Goal: Information Seeking & Learning: Learn about a topic

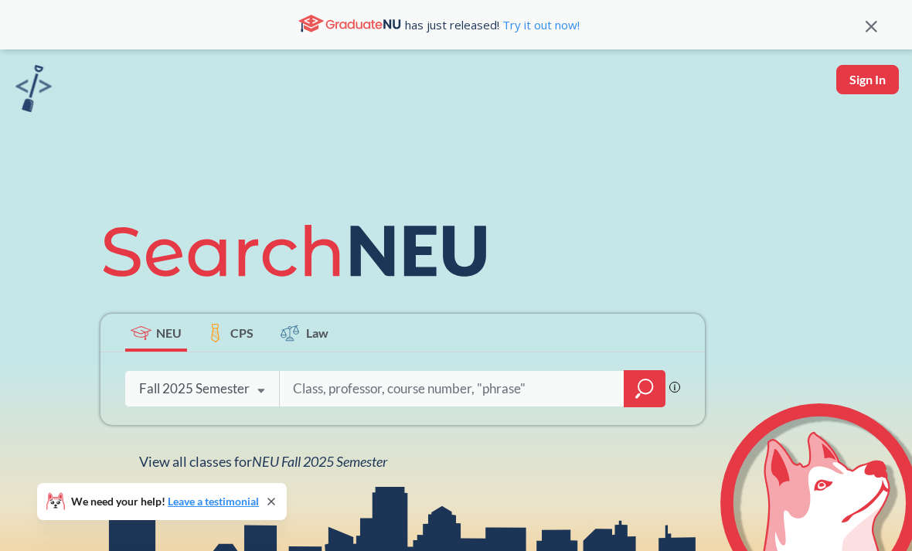
click at [380, 396] on input "search" at bounding box center [452, 389] width 322 height 32
type input "EECE3324"
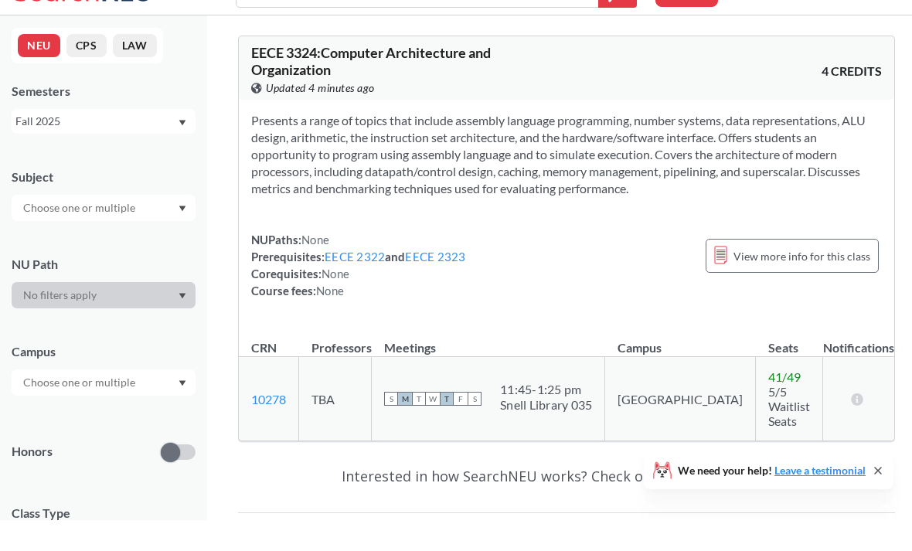
scroll to position [31, 0]
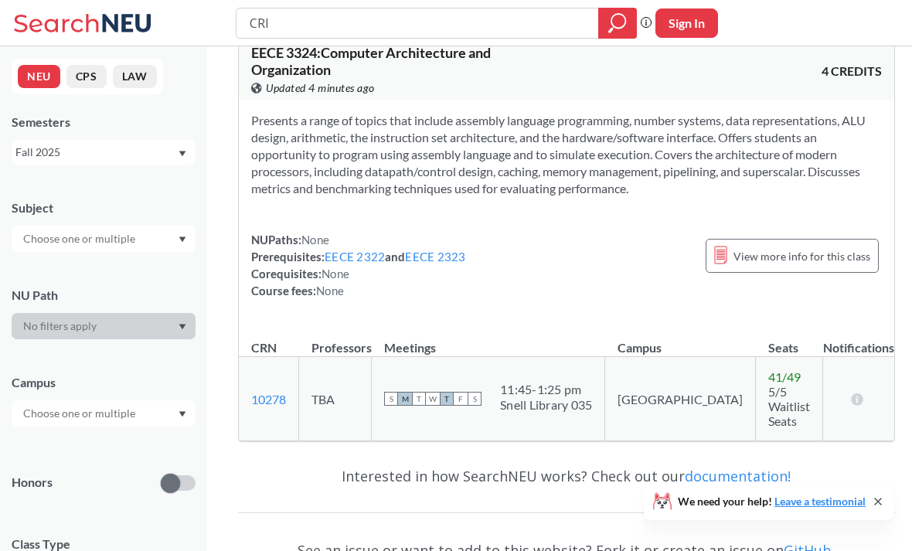
type input "CRIM"
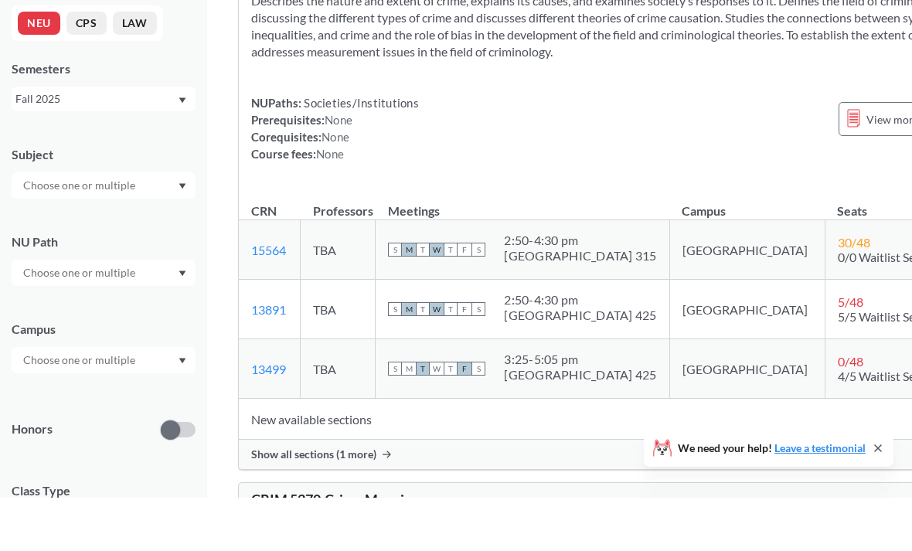
scroll to position [81, 0]
click at [78, 404] on input "text" at bounding box center [80, 413] width 130 height 19
click at [56, 484] on span "( 686 )" at bounding box center [68, 490] width 25 height 13
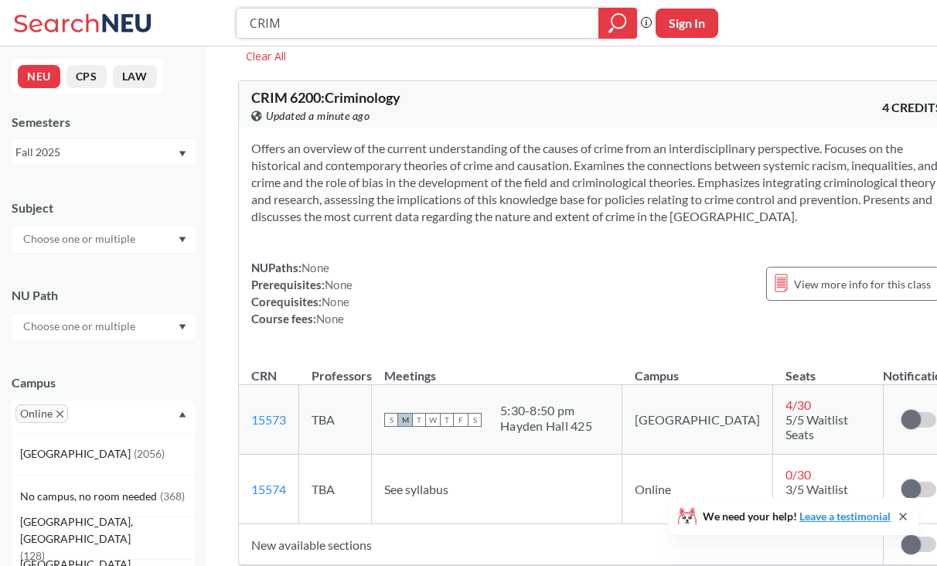
scroll to position [18, 0]
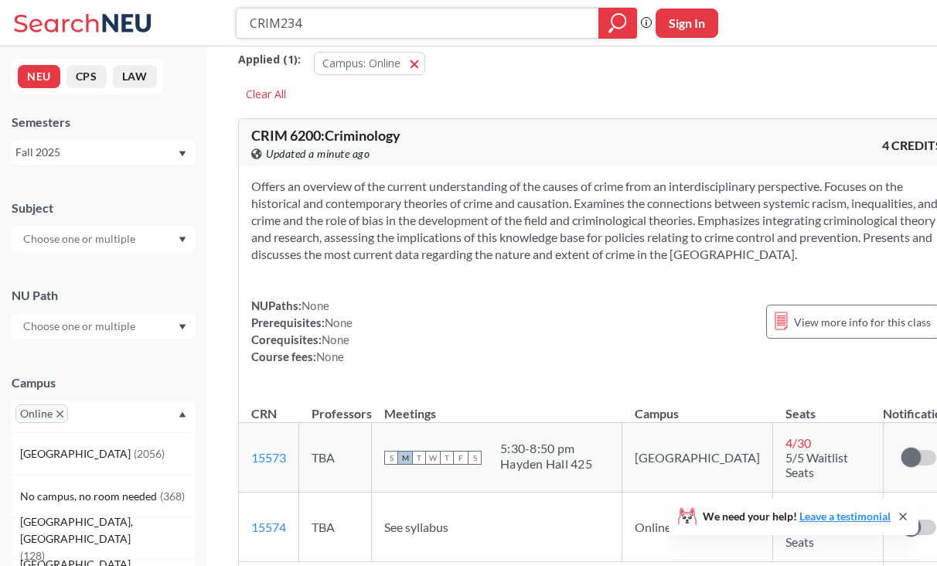
type input "CRIM2340"
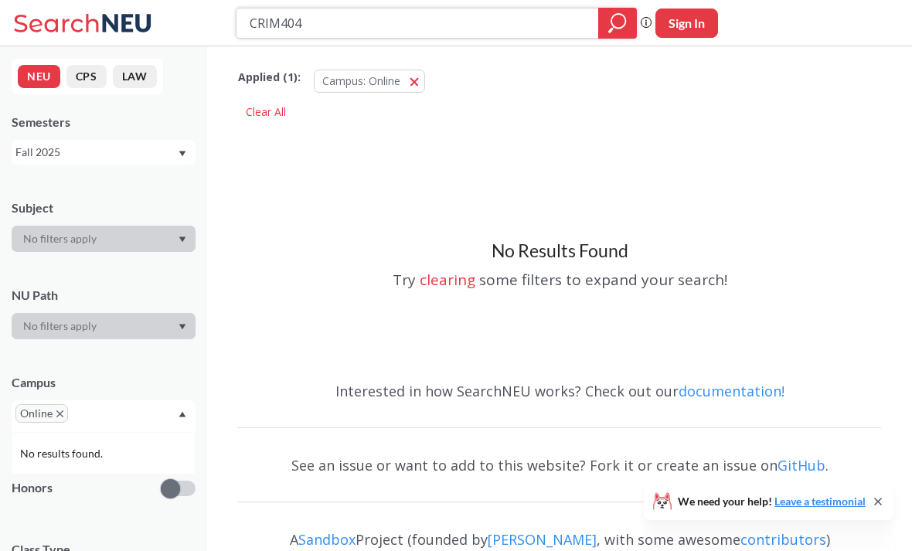
type input "CRIM4040"
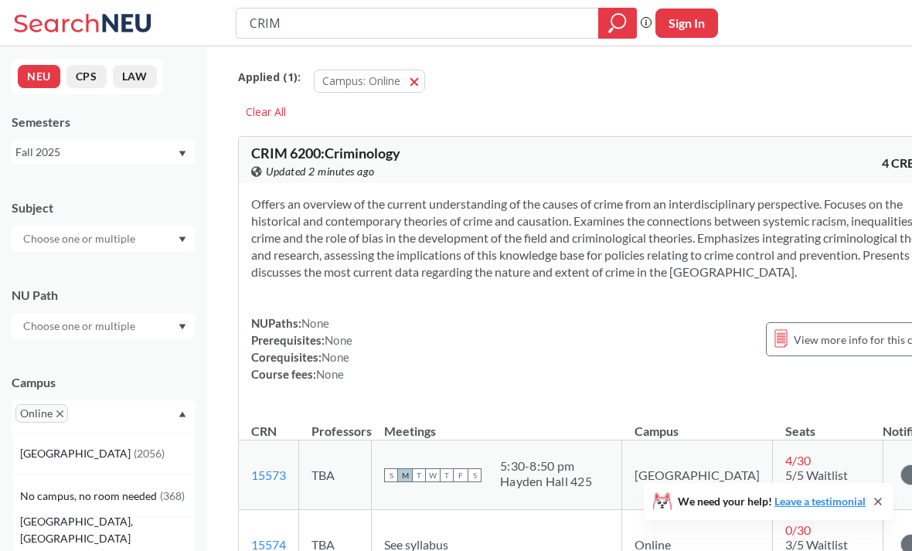
type input "CRIM"
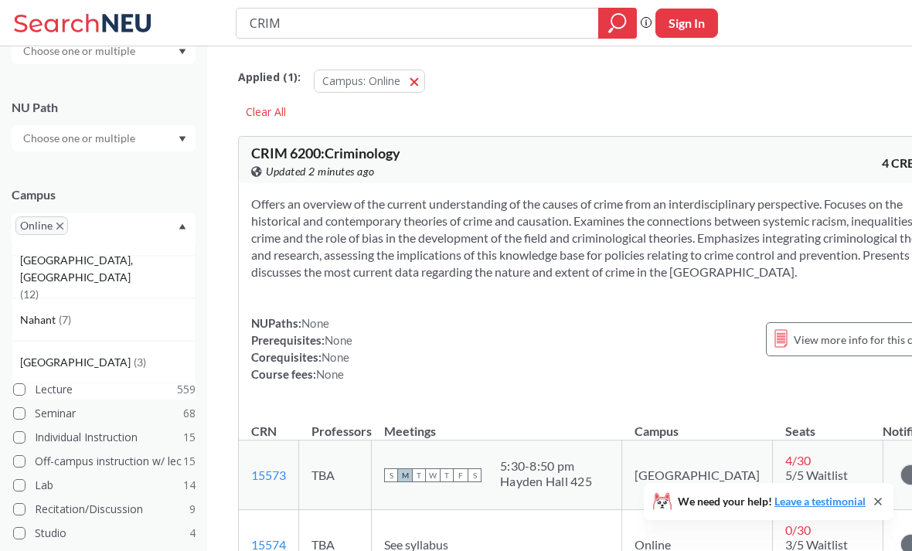
scroll to position [456, 0]
click at [15, 396] on span at bounding box center [19, 389] width 12 height 12
click at [35, 393] on input "Lecture 559" at bounding box center [41, 387] width 12 height 12
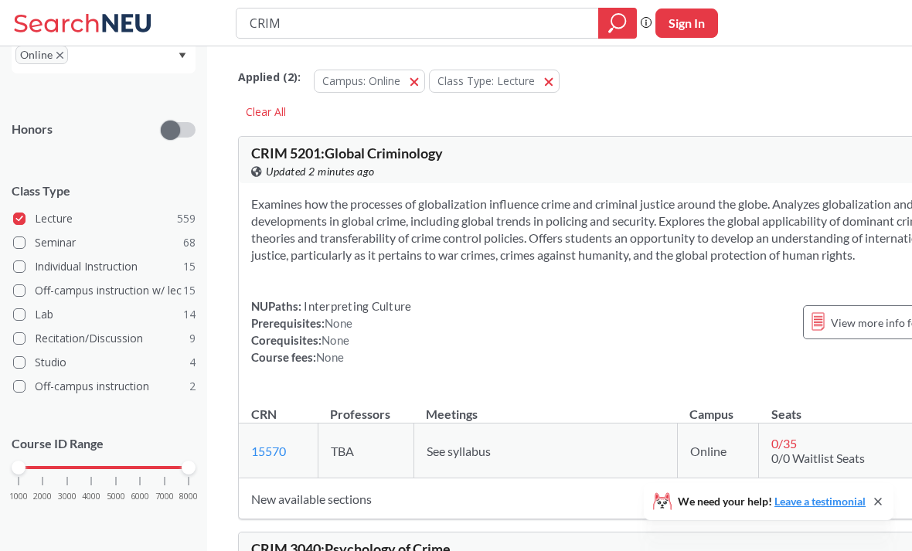
scroll to position [368, 0]
drag, startPoint x: 187, startPoint y: 465, endPoint x: 115, endPoint y: 466, distance: 71.9
click at [115, 466] on div at bounding box center [116, 468] width 14 height 14
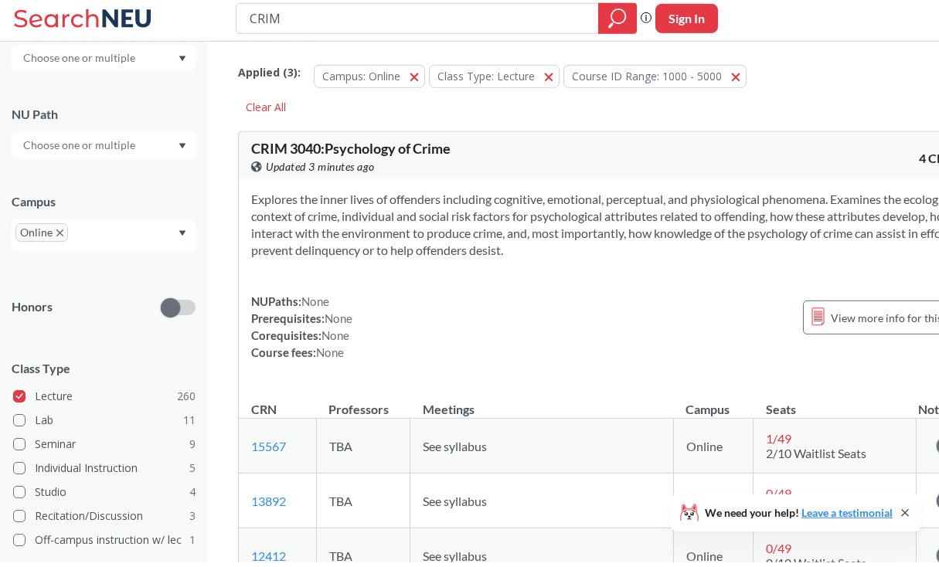
scroll to position [5, 0]
